Goal: Transaction & Acquisition: Book appointment/travel/reservation

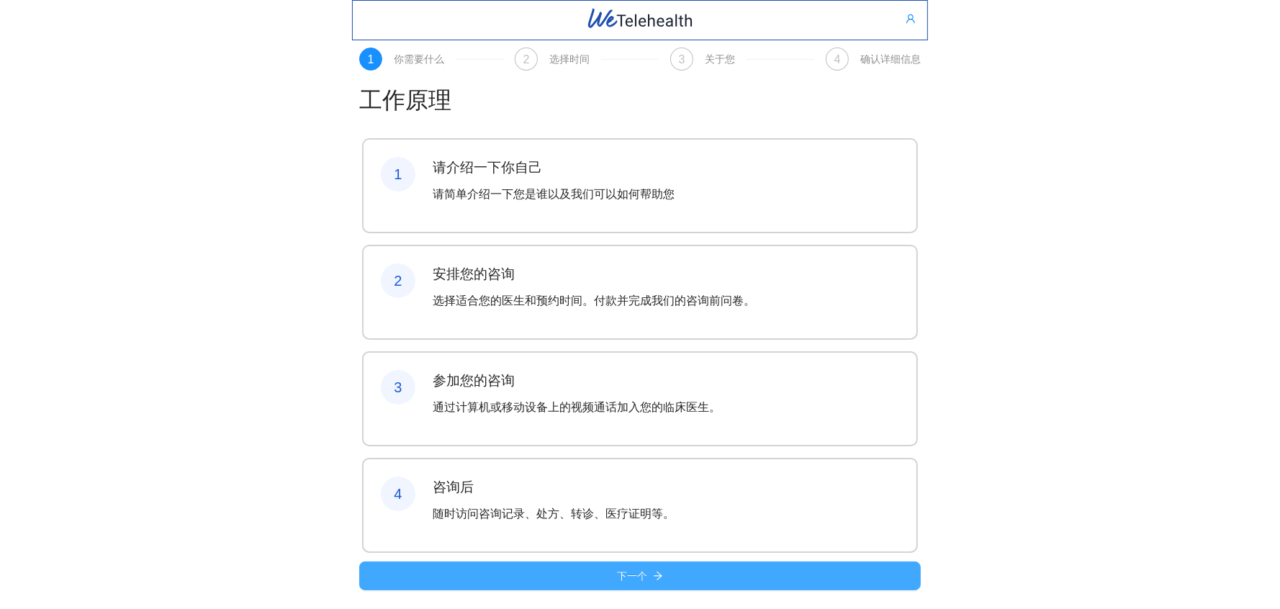
click at [602, 569] on button "下一个" at bounding box center [639, 575] width 561 height 29
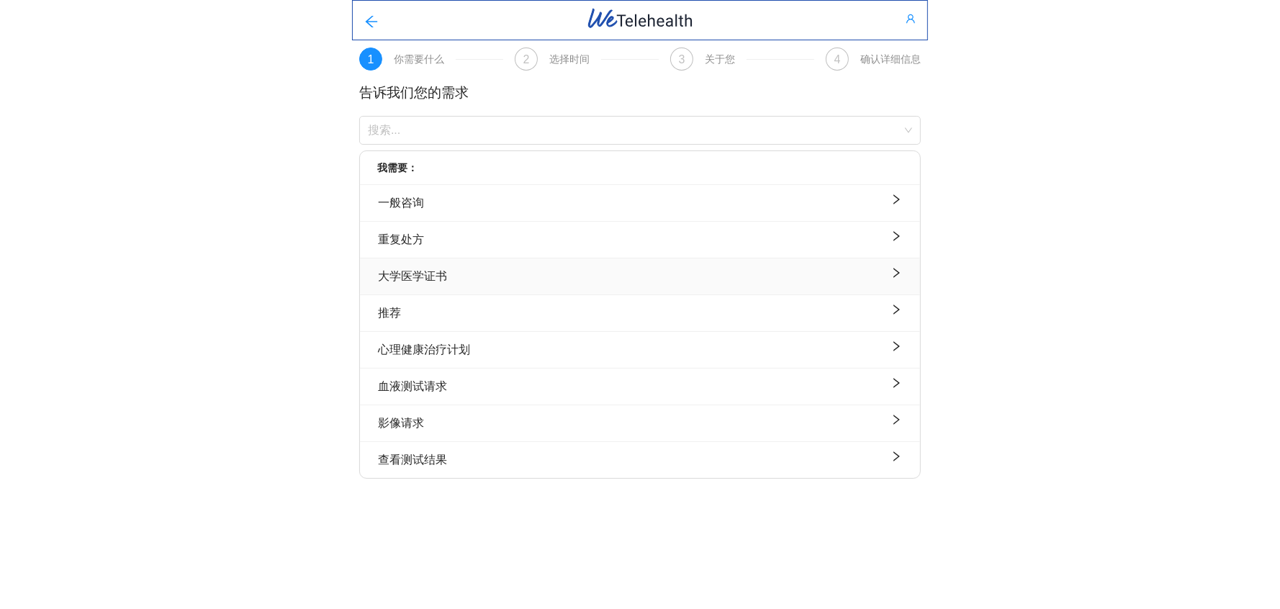
click at [597, 266] on button "大学医学证书" at bounding box center [640, 276] width 560 height 36
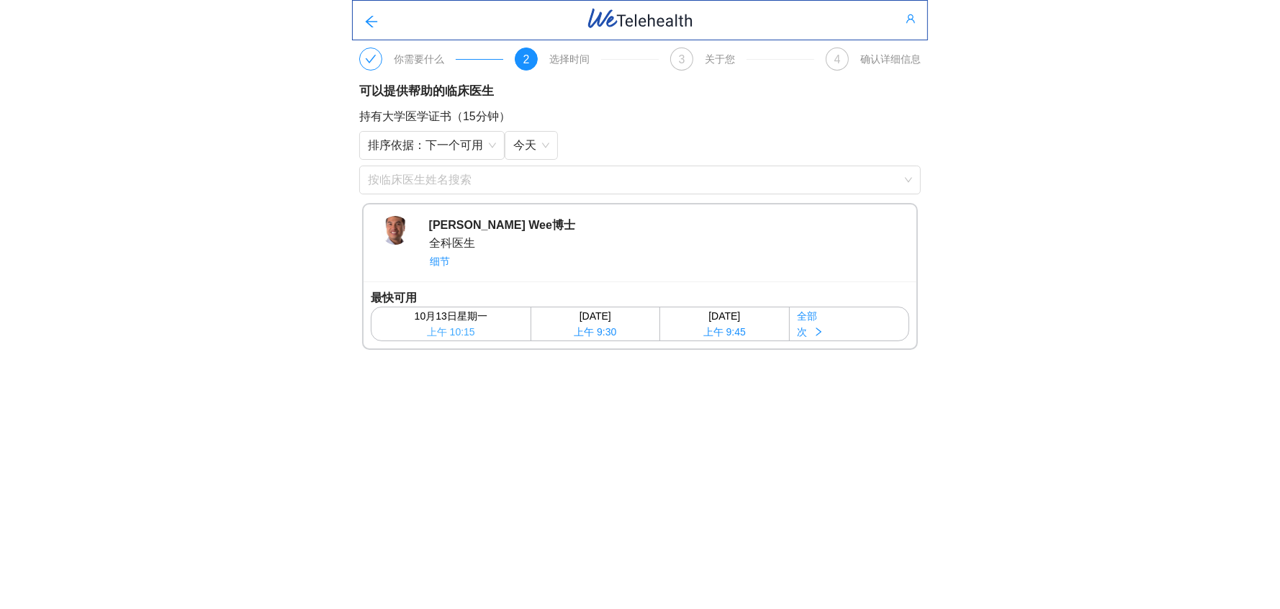
click at [507, 317] on div "10月13日星期一" at bounding box center [451, 316] width 158 height 16
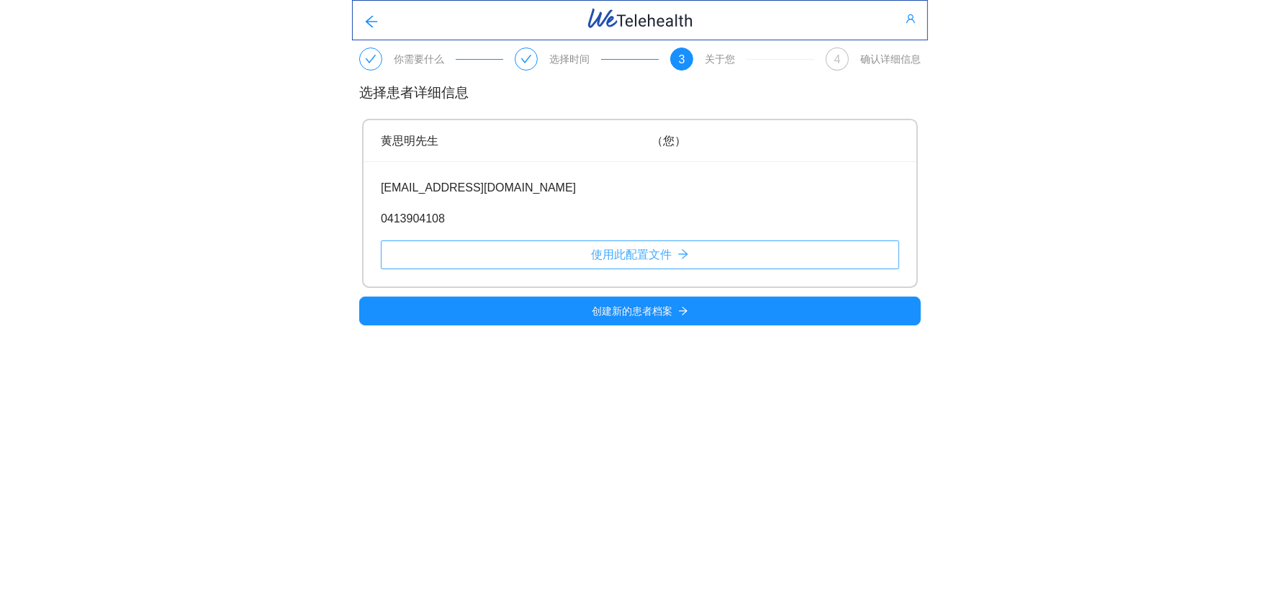
click at [484, 265] on button "使用此配置文件" at bounding box center [640, 254] width 518 height 29
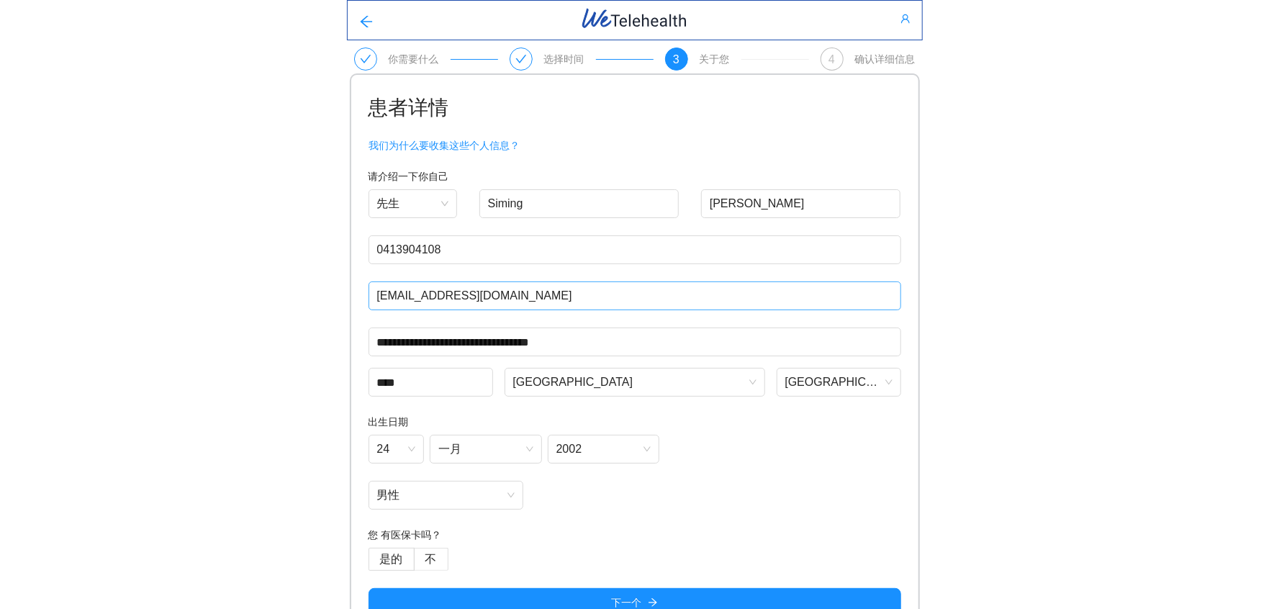
scroll to position [27, 0]
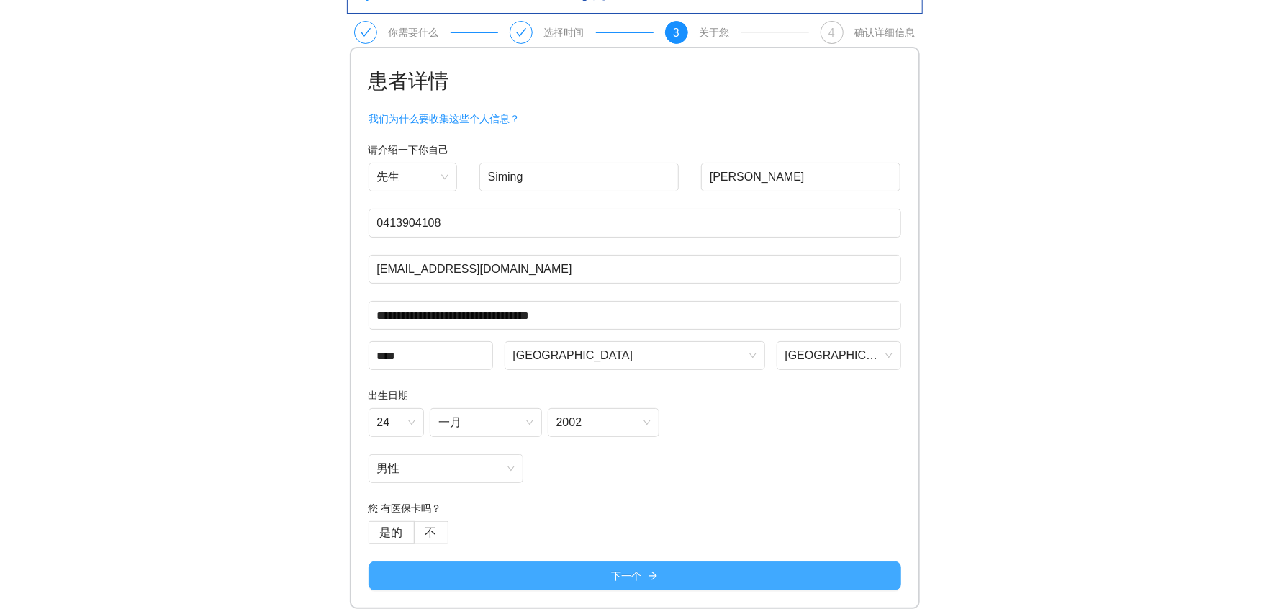
click at [563, 568] on button "下一个" at bounding box center [634, 575] width 533 height 29
